Goal: Navigation & Orientation: Find specific page/section

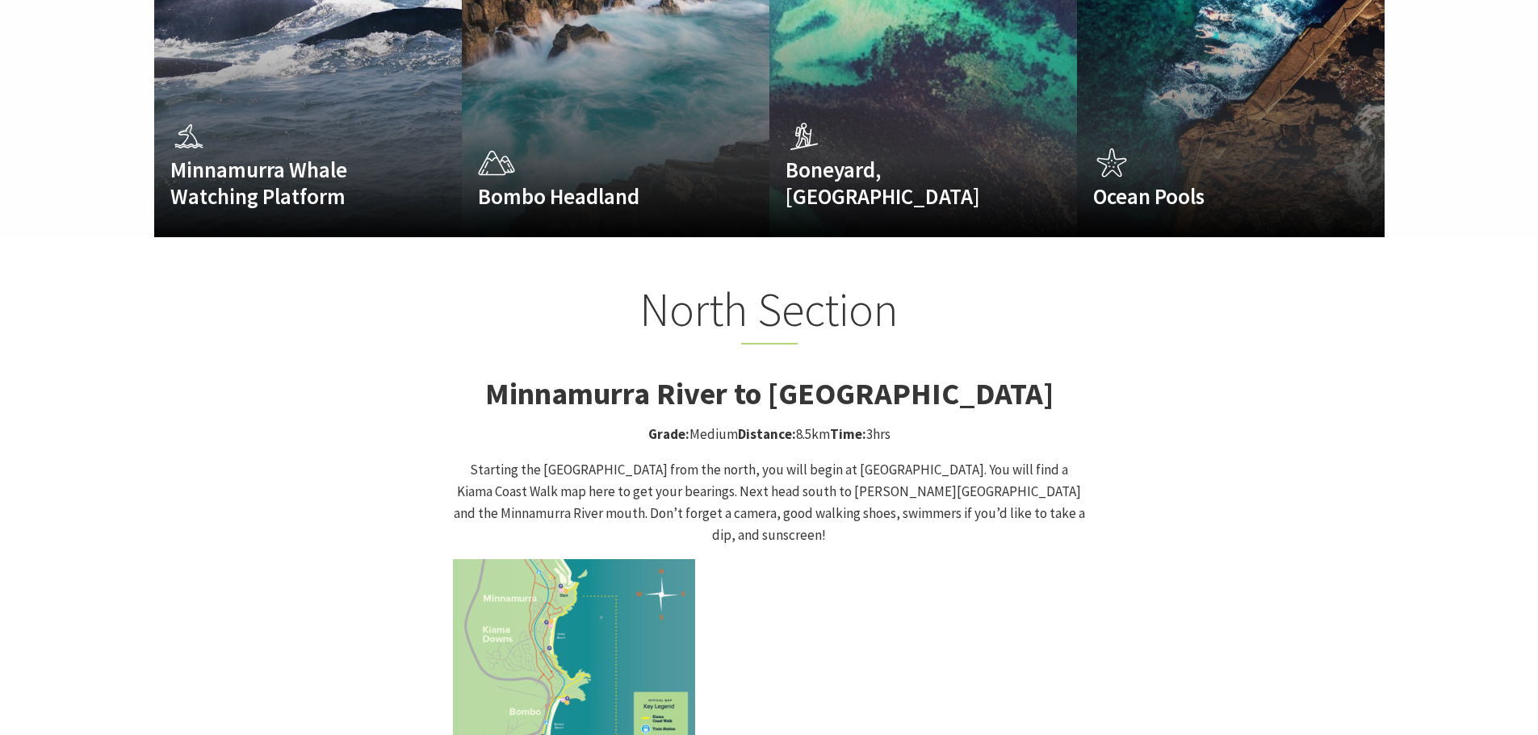
scroll to position [1534, 0]
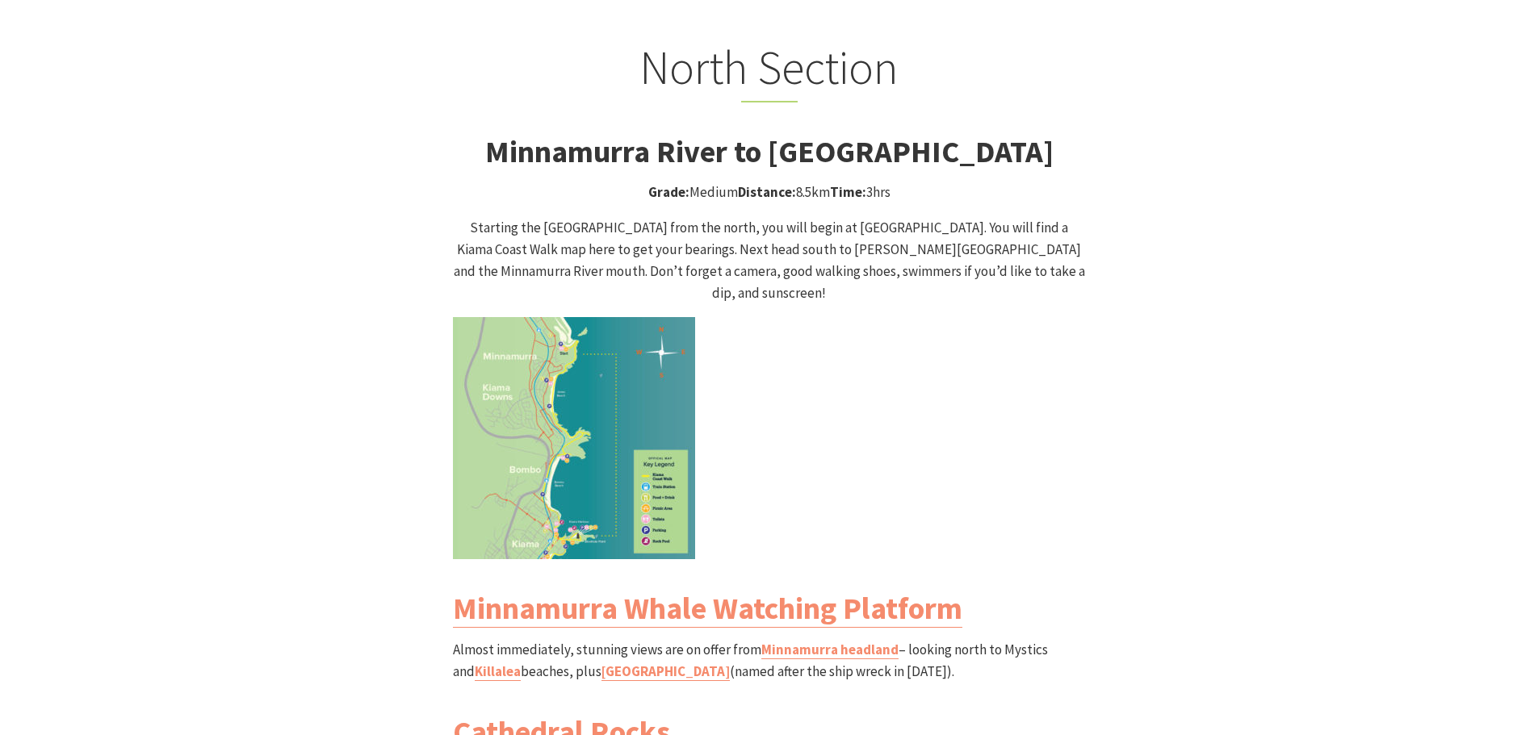
click at [586, 403] on img at bounding box center [574, 438] width 242 height 242
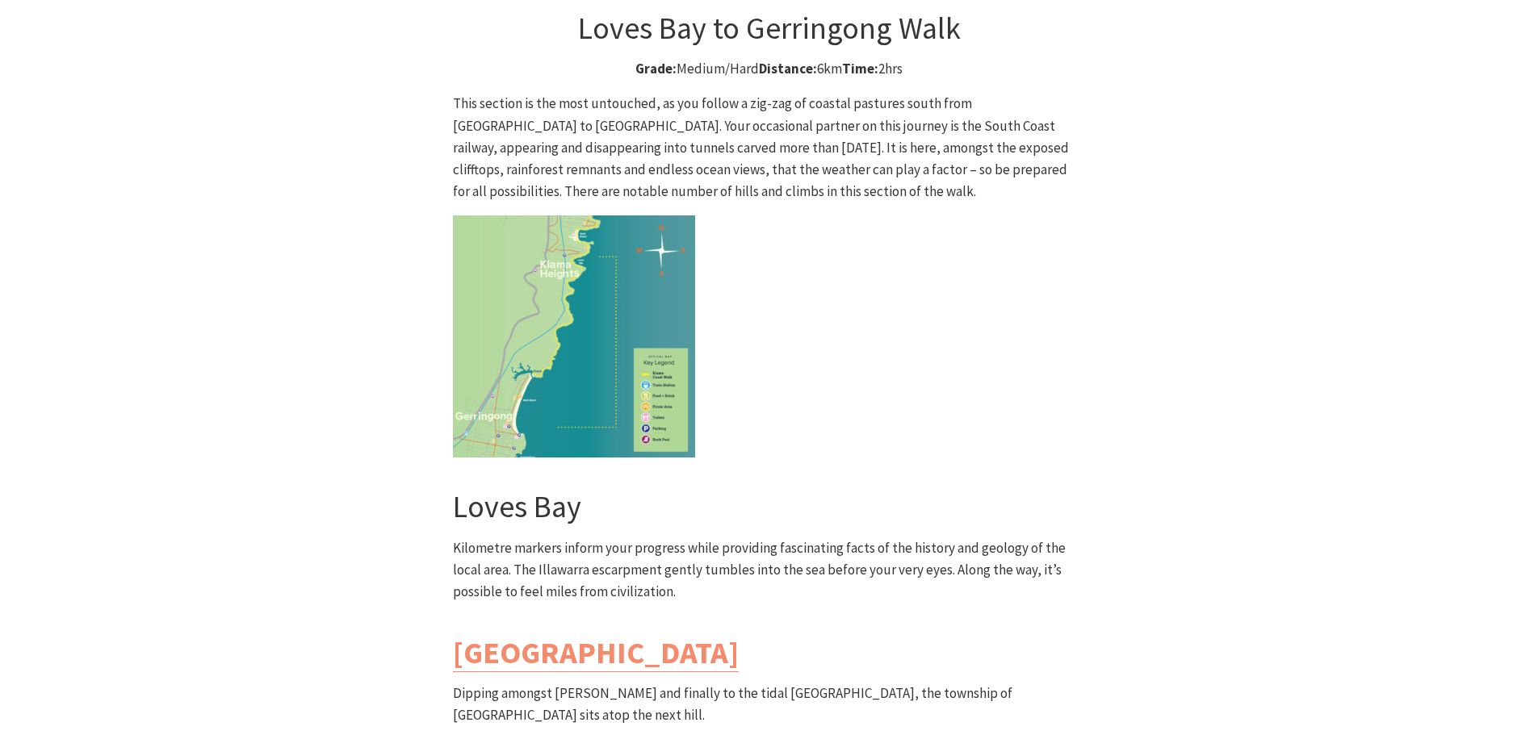
scroll to position [4440, 0]
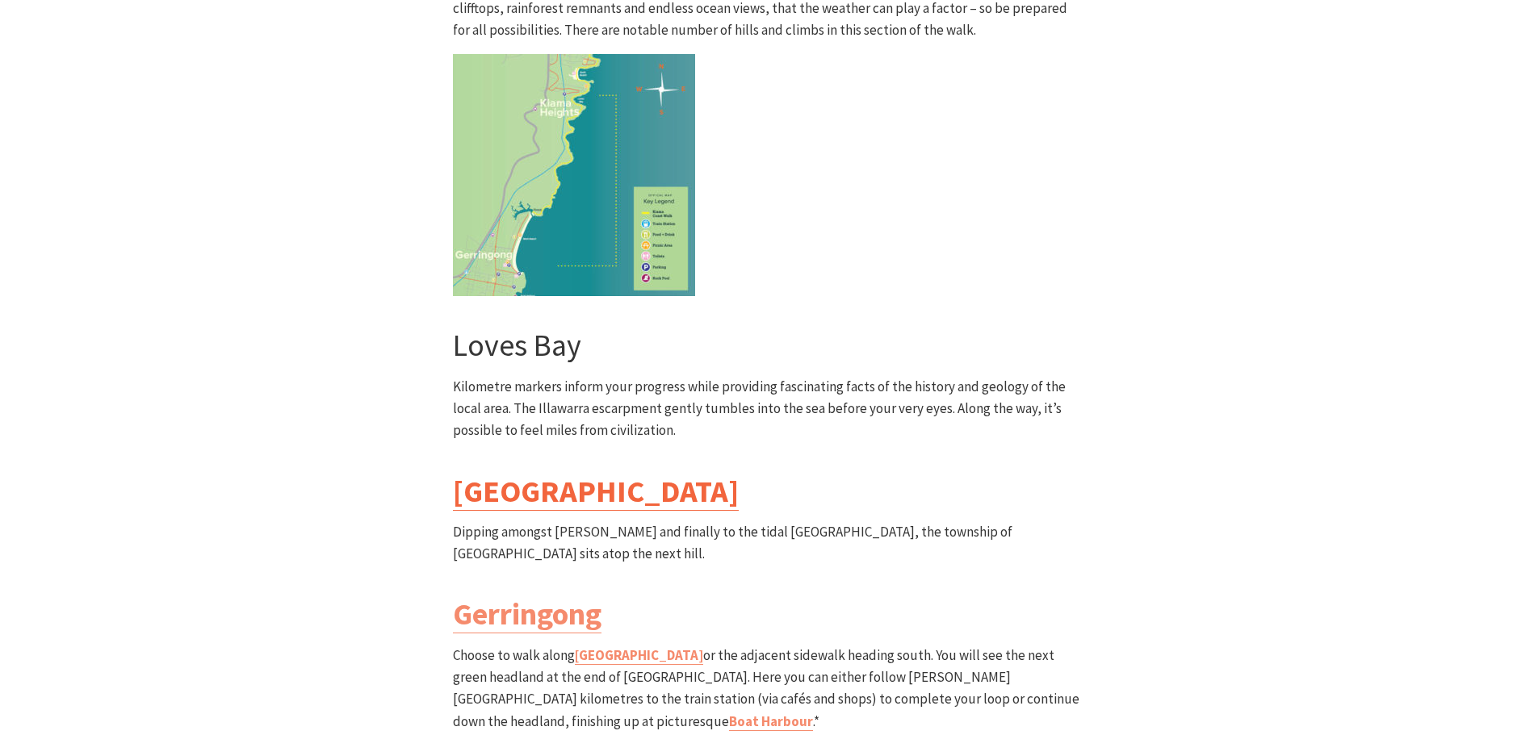
click at [514, 472] on link "[GEOGRAPHIC_DATA]" at bounding box center [596, 491] width 286 height 39
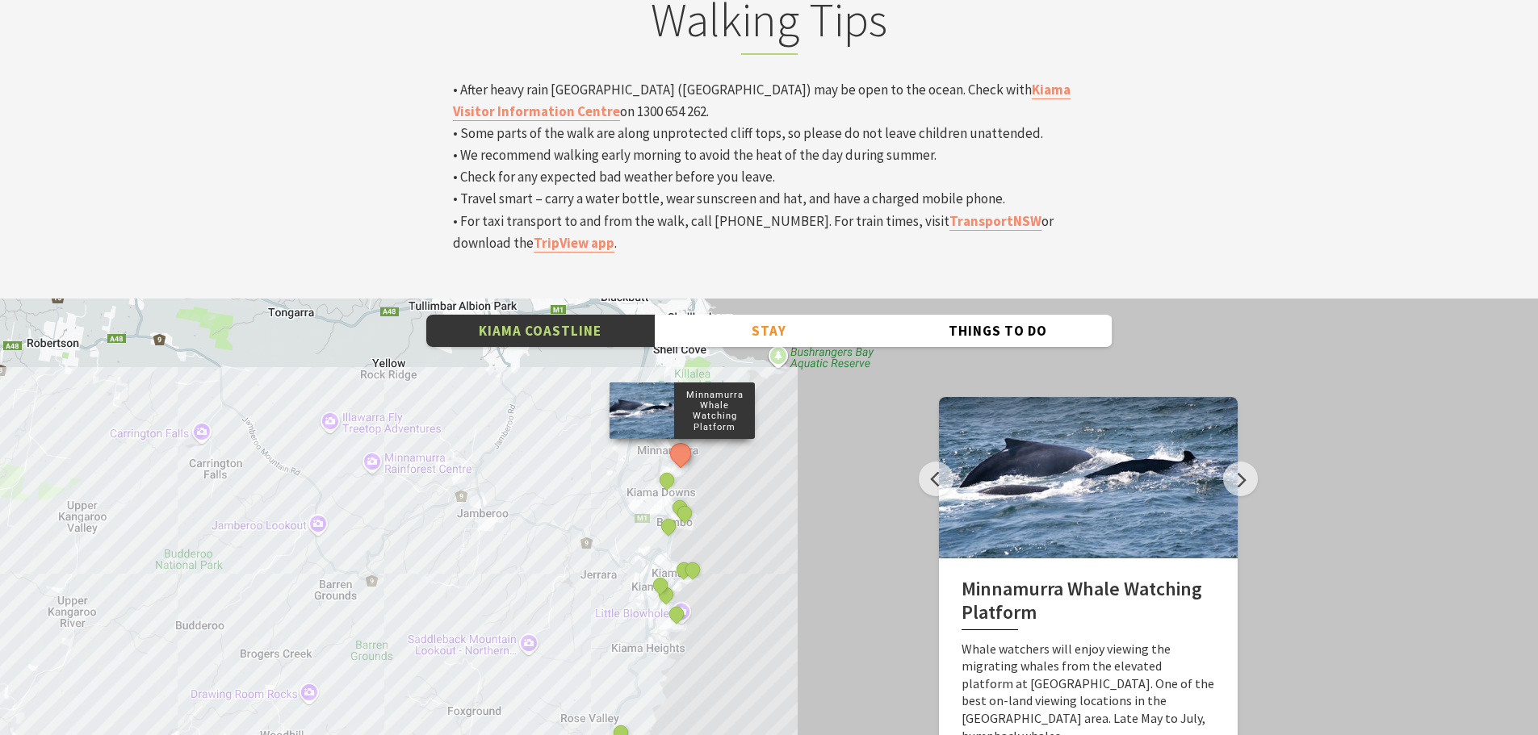
scroll to position [5489, 0]
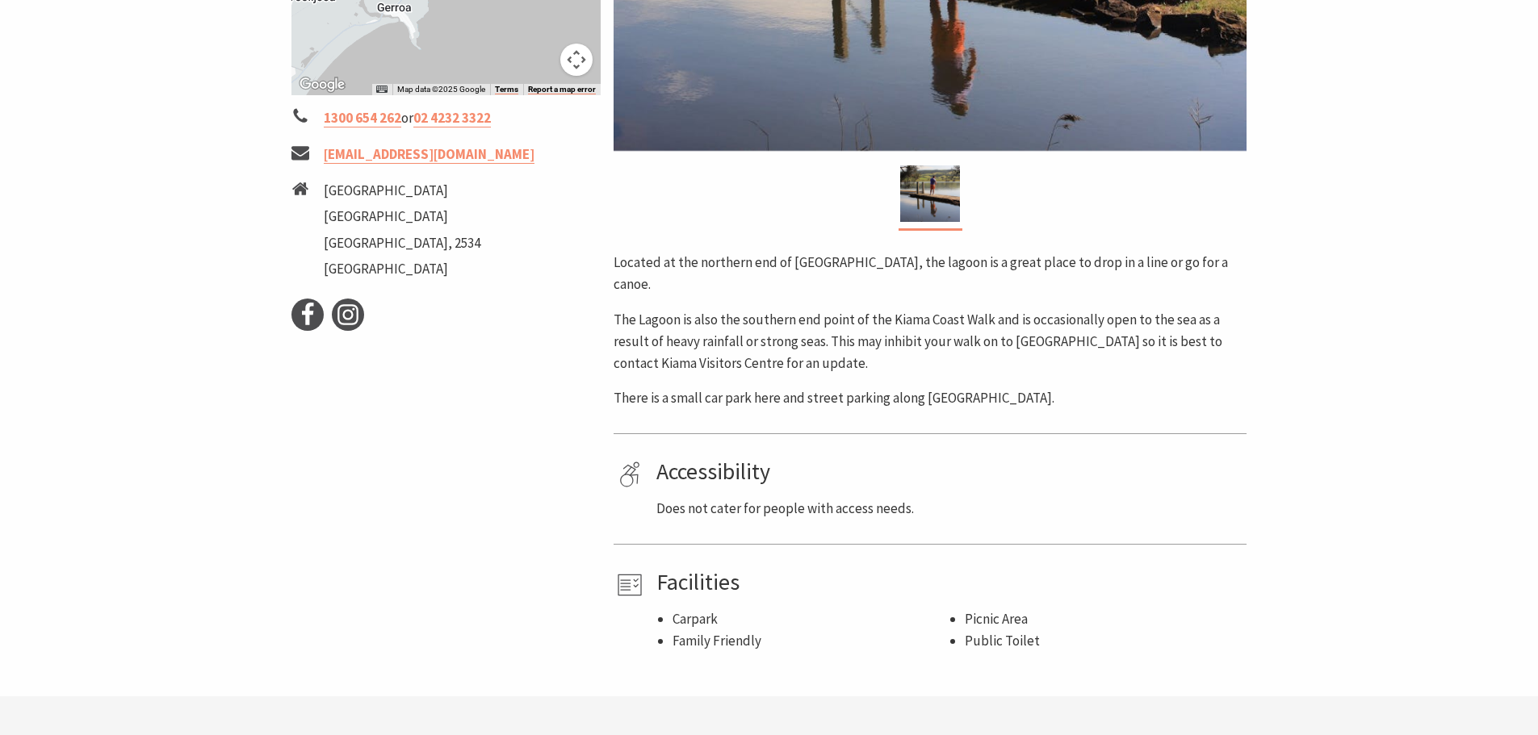
scroll to position [242, 0]
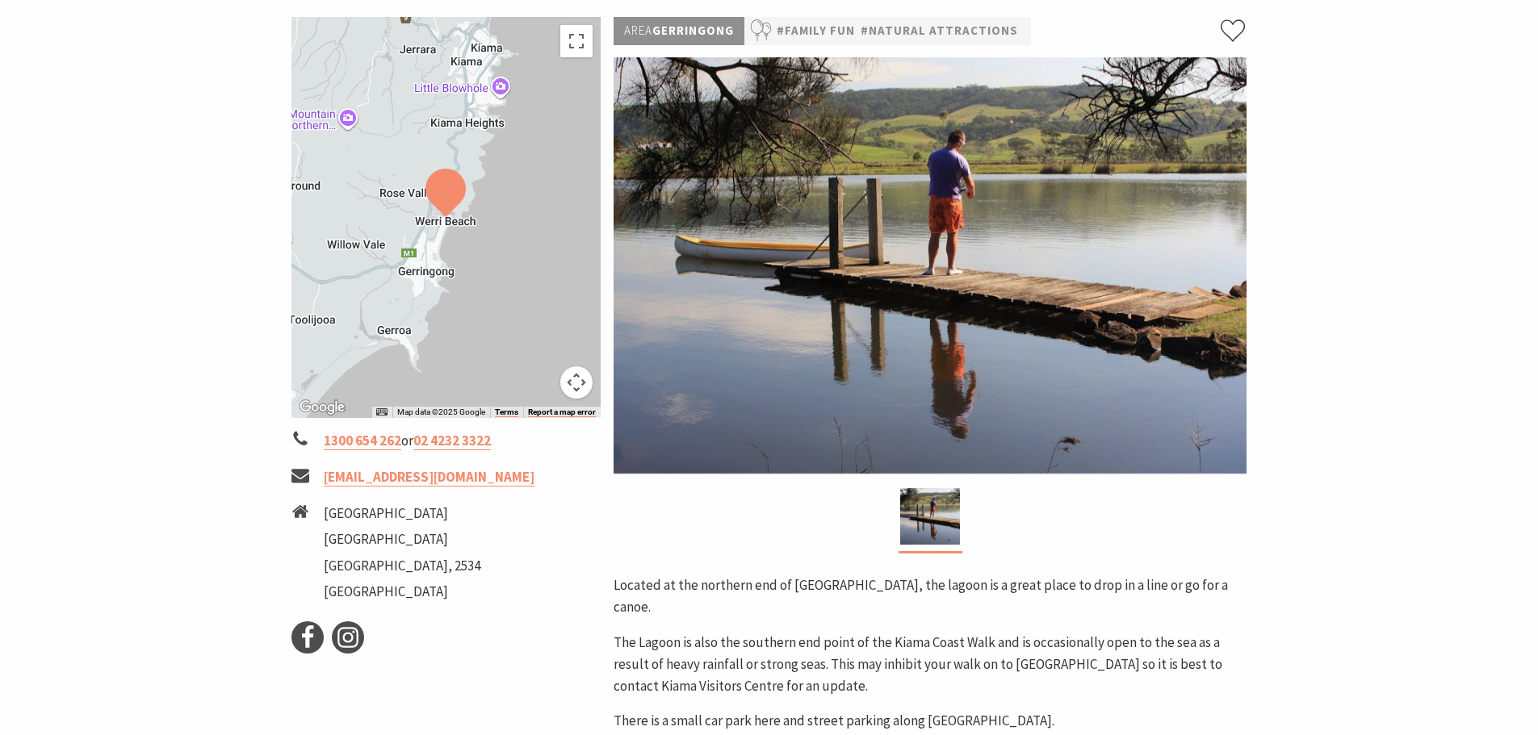
click at [571, 391] on button "Map camera controls" at bounding box center [576, 382] width 32 height 32
click at [576, 29] on button "Toggle fullscreen view" at bounding box center [576, 41] width 32 height 32
